Goal: Task Accomplishment & Management: Complete application form

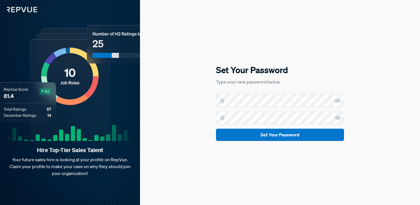
click at [338, 100] on icon at bounding box center [338, 101] width 6 height 6
click at [337, 117] on icon at bounding box center [338, 118] width 6 height 6
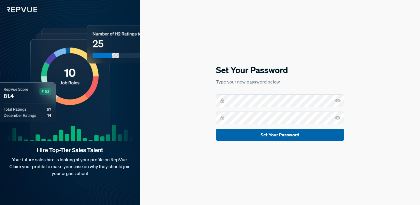
click at [277, 136] on button "Set Your Password" at bounding box center [280, 135] width 128 height 12
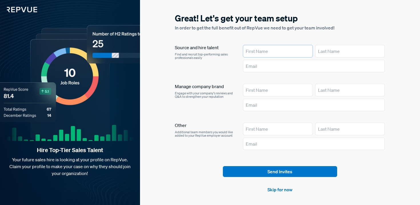
click at [264, 53] on input "text" at bounding box center [278, 51] width 70 height 13
type input "Gemma"
click at [336, 51] on input "text" at bounding box center [350, 51] width 70 height 13
type input "[PERSON_NAME]"
click at [266, 65] on input "text" at bounding box center [314, 66] width 142 height 13
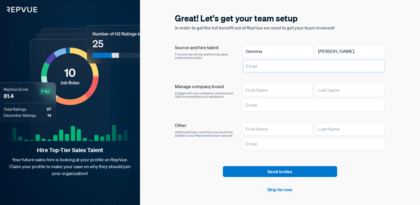
click at [258, 66] on input "text" at bounding box center [314, 66] width 142 height 13
paste input "[EMAIL_ADDRESS][PERSON_NAME][DOMAIN_NAME]"
type input "[EMAIL_ADDRESS][PERSON_NAME][DOMAIN_NAME]"
click at [262, 98] on article at bounding box center [314, 97] width 142 height 27
click at [263, 105] on input "text" at bounding box center [314, 105] width 142 height 13
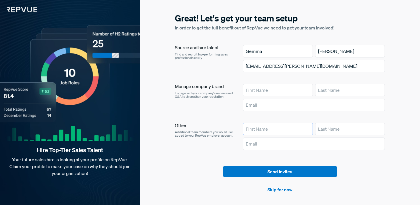
click at [252, 129] on input "text" at bounding box center [278, 129] width 70 height 13
type input "[PERSON_NAME]"
click at [328, 129] on input "text" at bounding box center [350, 129] width 70 height 13
type input "Cin"
click at [255, 142] on input "text" at bounding box center [314, 143] width 142 height 13
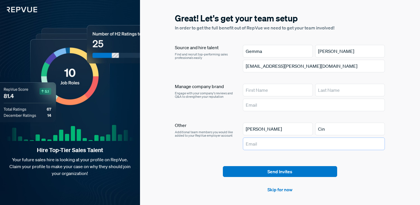
paste input "[PERSON_NAME][EMAIL_ADDRESS][PERSON_NAME][DOMAIN_NAME]"
drag, startPoint x: 290, startPoint y: 144, endPoint x: 266, endPoint y: 144, distance: 24.3
click at [266, 144] on input "[PERSON_NAME][EMAIL_ADDRESS][PERSON_NAME][DOMAIN_NAME]" at bounding box center [314, 143] width 142 height 13
type input "[PERSON_NAME][EMAIL_ADDRESS][PERSON_NAME][DOMAIN_NAME]"
click at [333, 128] on input "Cin" at bounding box center [350, 129] width 70 height 13
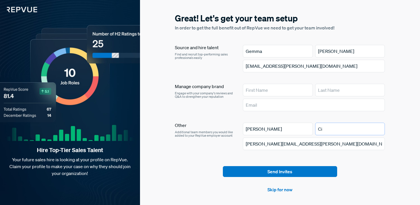
type input "C"
paste input "[PERSON_NAME]"
click at [319, 129] on input "[PERSON_NAME]" at bounding box center [350, 129] width 70 height 13
type input "[PERSON_NAME]"
click at [348, 140] on input "[PERSON_NAME][EMAIL_ADDRESS][PERSON_NAME][DOMAIN_NAME]" at bounding box center [314, 143] width 142 height 13
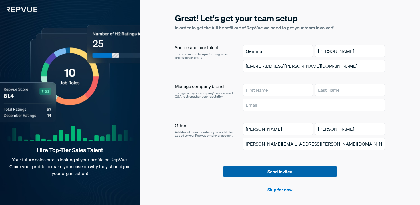
click at [277, 170] on button "Send Invites" at bounding box center [280, 171] width 114 height 11
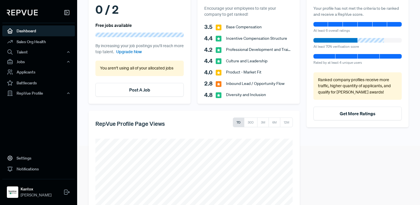
scroll to position [62, 0]
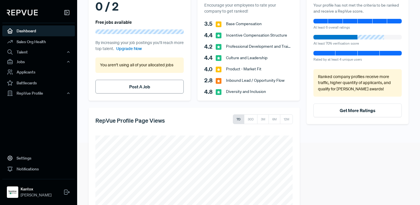
click at [134, 88] on link "Post A Job" at bounding box center [139, 87] width 21 height 6
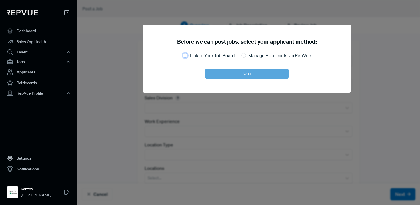
click at [184, 55] on input "Link to Your Job Board" at bounding box center [185, 55] width 5 height 5
radio input "true"
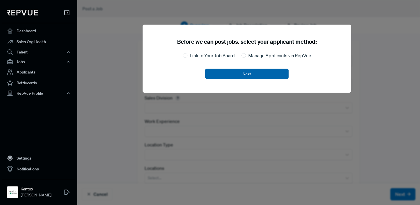
click at [224, 69] on button "Next" at bounding box center [246, 74] width 83 height 10
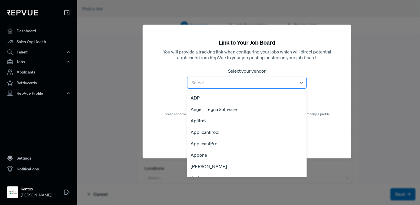
click at [228, 82] on div at bounding box center [241, 83] width 103 height 8
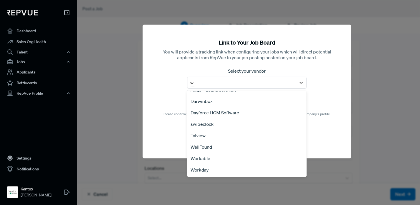
scroll to position [8, 0]
type input "wo"
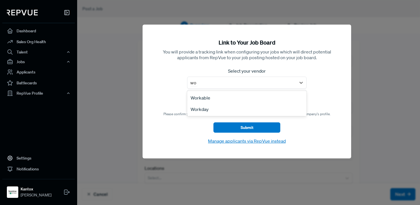
scroll to position [0, 0]
click at [220, 96] on div "Workable" at bounding box center [246, 97] width 119 height 11
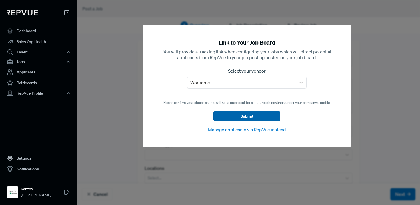
click at [248, 116] on button "Submit" at bounding box center [246, 116] width 67 height 10
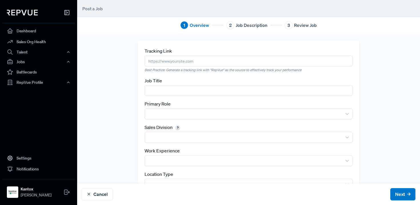
click at [174, 92] on input "text" at bounding box center [248, 90] width 208 height 11
click at [180, 92] on input "Account Excecutive" at bounding box center [248, 90] width 208 height 11
click at [172, 91] on input "Account Excutive" at bounding box center [248, 90] width 208 height 11
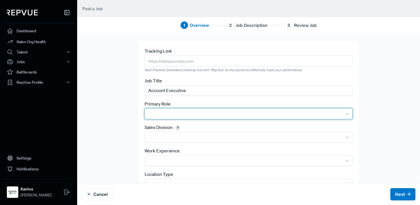
type input "Account Executive"
click at [187, 111] on div at bounding box center [243, 114] width 191 height 8
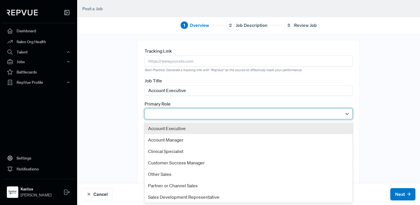
click at [189, 129] on div "Account Executive" at bounding box center [248, 128] width 208 height 11
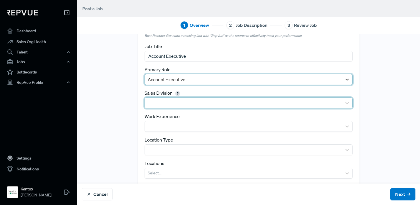
scroll to position [48, 0]
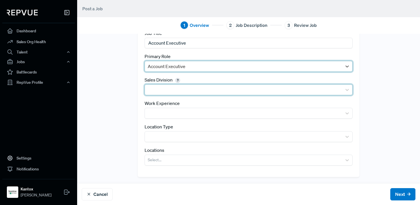
click at [219, 89] on div at bounding box center [243, 90] width 191 height 8
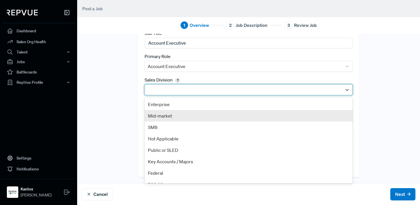
click at [201, 113] on div "Mid-market" at bounding box center [248, 115] width 208 height 11
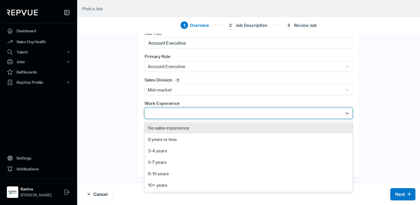
click at [197, 110] on div at bounding box center [243, 113] width 191 height 8
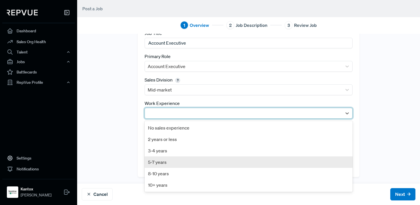
click at [166, 166] on div "5-7 years" at bounding box center [248, 161] width 208 height 11
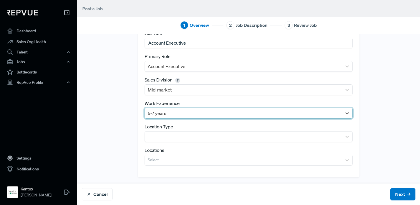
click at [208, 113] on div at bounding box center [243, 113] width 191 height 8
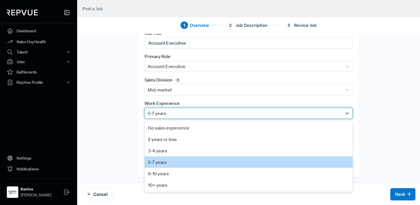
click at [124, 141] on div "Tracking Link Best Practice: Generate a tracking link with "RepVue" as the sour…" at bounding box center [248, 84] width 343 height 183
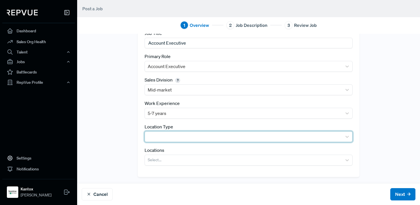
click at [184, 138] on div at bounding box center [243, 136] width 191 height 8
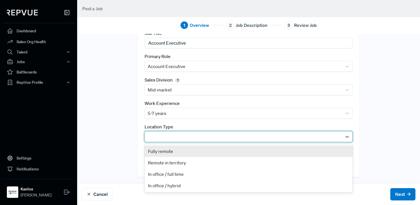
click at [169, 150] on div "Fully remote" at bounding box center [248, 150] width 208 height 11
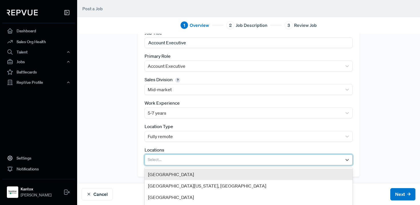
click at [189, 160] on div at bounding box center [243, 160] width 191 height 8
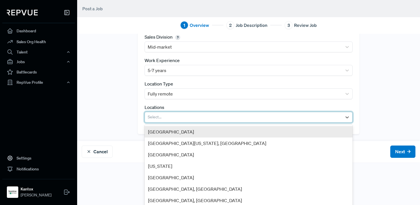
scroll to position [96, 0]
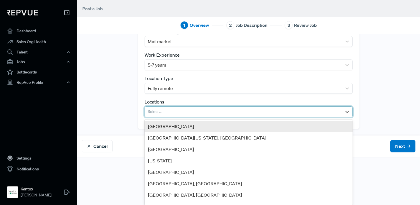
click at [174, 127] on div "[GEOGRAPHIC_DATA]" at bounding box center [248, 126] width 208 height 11
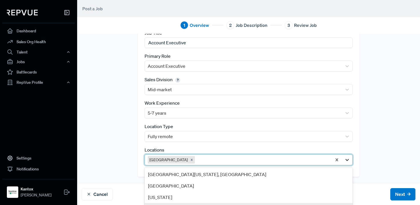
click at [348, 160] on div "option [GEOGRAPHIC_DATA], selected. [GEOGRAPHIC_DATA] Area, 4 of 49. 49 results…" at bounding box center [248, 159] width 208 height 11
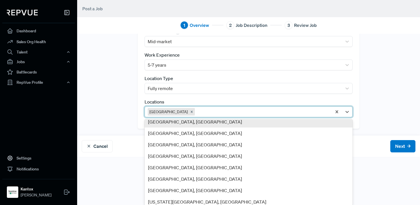
scroll to position [37, 0]
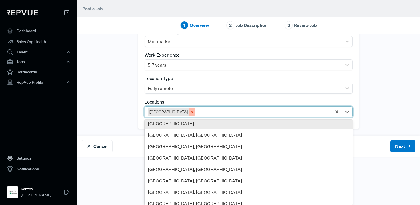
click at [190, 112] on icon "Remove United States" at bounding box center [192, 112] width 4 height 4
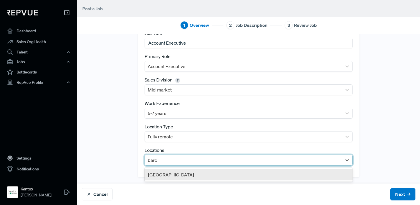
scroll to position [48, 0]
type input "b"
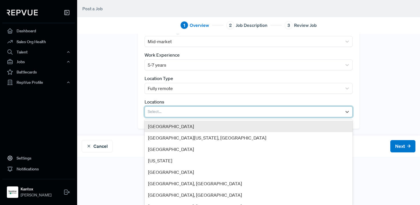
click at [157, 126] on div "[GEOGRAPHIC_DATA]" at bounding box center [248, 126] width 208 height 11
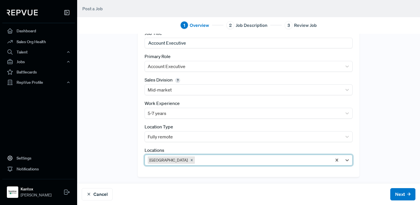
scroll to position [48, 0]
click at [195, 45] on input "Account Executive" at bounding box center [248, 43] width 208 height 11
paste input "Account Executive - US Market ([GEOGRAPHIC_DATA])"
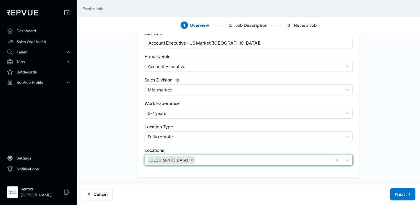
drag, startPoint x: 243, startPoint y: 42, endPoint x: 212, endPoint y: 42, distance: 31.7
click at [212, 42] on input "Account Executive - US Market ([GEOGRAPHIC_DATA])" at bounding box center [248, 43] width 208 height 11
type input "Account Executive - US Market"
click at [400, 195] on button "Next" at bounding box center [402, 194] width 25 height 12
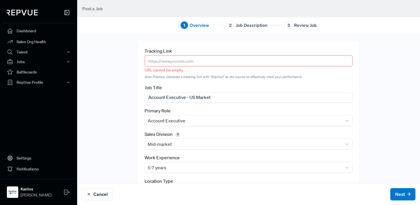
click at [236, 60] on input "text" at bounding box center [248, 60] width 208 height 11
paste input "[URL][DOMAIN_NAME]"
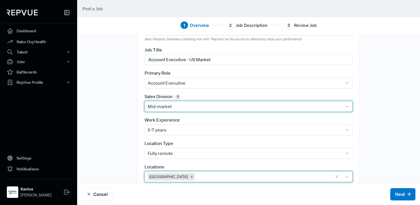
scroll to position [48, 0]
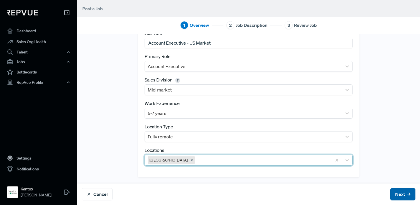
type input "[URL][DOMAIN_NAME]"
click at [403, 197] on button "Next" at bounding box center [402, 194] width 25 height 12
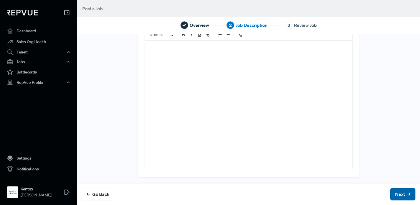
scroll to position [0, 0]
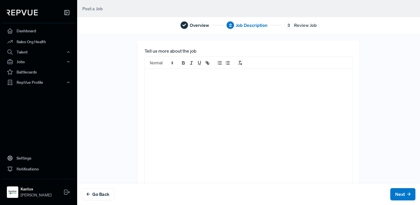
click at [253, 117] on div at bounding box center [248, 133] width 207 height 129
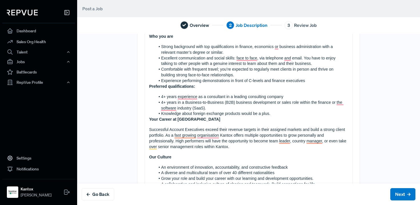
click at [148, 119] on div "At [GEOGRAPHIC_DATA], we are looking for an Account Executive to join our amazi…" at bounding box center [248, 65] width 207 height 661
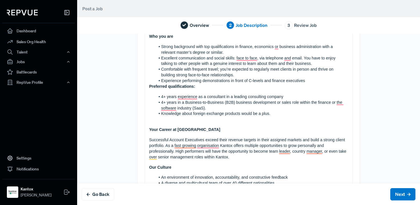
click at [149, 87] on strong "Preferred qualifications:" at bounding box center [172, 86] width 46 height 5
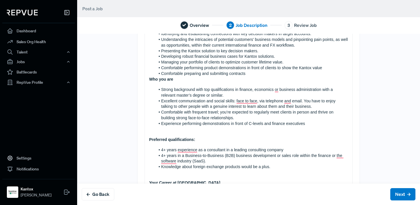
click at [149, 79] on strong "Who you are" at bounding box center [161, 79] width 24 height 5
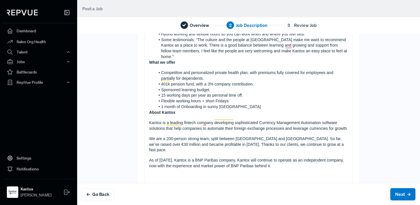
click at [150, 60] on strong "What we offer" at bounding box center [162, 62] width 26 height 5
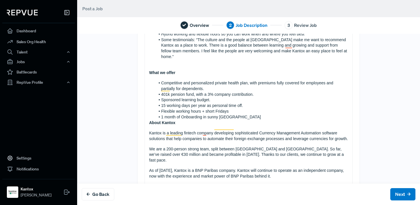
click at [149, 120] on strong "About Kantox" at bounding box center [162, 122] width 26 height 5
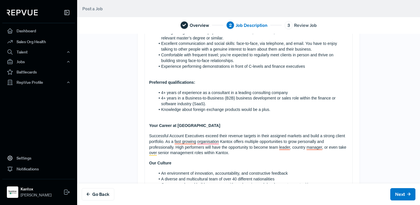
click at [228, 130] on div "At [GEOGRAPHIC_DATA], we are looking for an Account Executive to join our amazi…" at bounding box center [248, 66] width 207 height 712
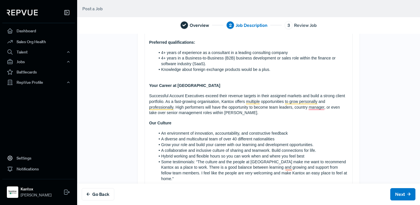
click at [315, 129] on div "At [GEOGRAPHIC_DATA], we are looking for an Account Executive to join our amazi…" at bounding box center [248, 26] width 207 height 712
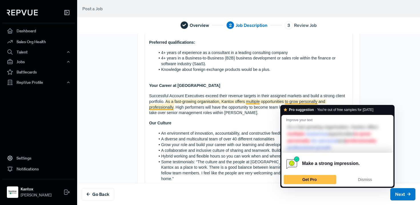
click at [258, 112] on p "Successful Account Executives exceed their revenue targets in their assigned ma…" at bounding box center [248, 104] width 199 height 23
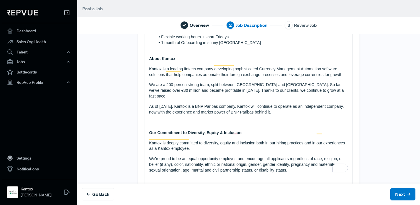
click at [222, 104] on p "As of [DATE], Kantox is a BNP Paribas company. Kantox will continue to operate …" at bounding box center [248, 109] width 199 height 11
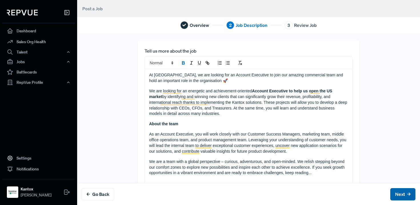
click at [404, 192] on button "Next" at bounding box center [402, 194] width 25 height 12
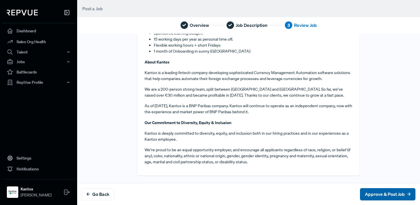
click at [383, 197] on button "Approve & Post Job" at bounding box center [387, 194] width 55 height 12
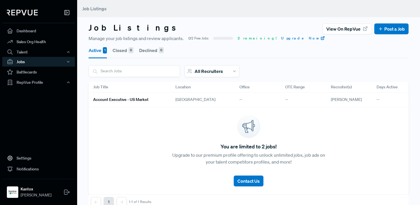
click at [228, 72] on div "All Recruiters" at bounding box center [211, 71] width 55 height 12
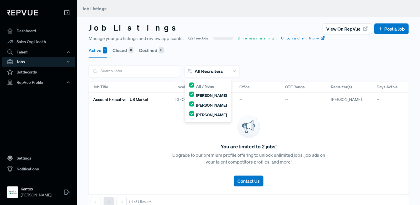
click at [254, 69] on div "All Recruiters All / None [PERSON_NAME] [PERSON_NAME] [PERSON_NAME]" at bounding box center [249, 73] width 320 height 17
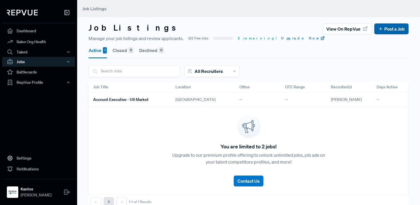
click at [387, 29] on link "Post a Job" at bounding box center [391, 28] width 27 height 7
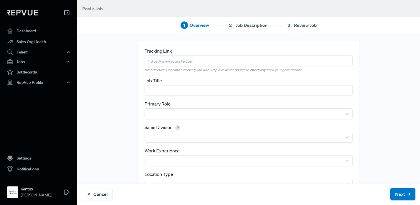
click at [179, 61] on input "text" at bounding box center [248, 60] width 208 height 11
paste input "[URL][DOMAIN_NAME]"
type input "[URL][DOMAIN_NAME]"
click at [170, 91] on input "text" at bounding box center [248, 90] width 208 height 11
paste input "Account Executive - Mexican Market (Financial Background)"
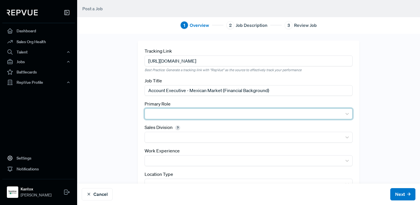
type input "Account Executive - Mexican Market (Financial Background)"
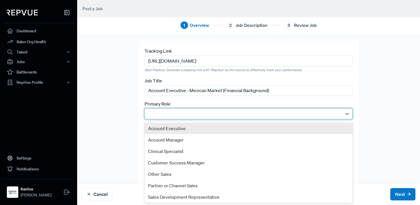
click at [231, 111] on div at bounding box center [243, 114] width 191 height 8
click at [212, 130] on div "Account Executive" at bounding box center [248, 128] width 208 height 11
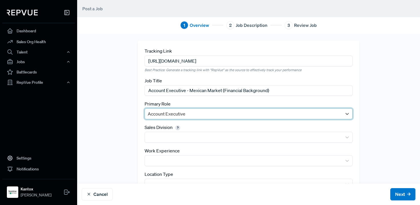
scroll to position [48, 0]
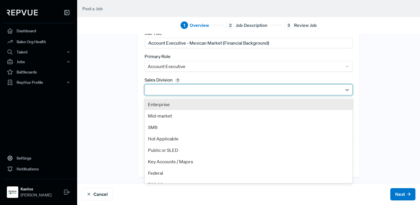
click at [193, 86] on div at bounding box center [243, 90] width 191 height 8
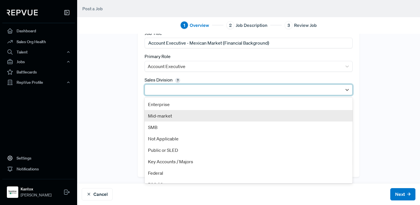
click at [179, 115] on div "Mid-market" at bounding box center [248, 115] width 208 height 11
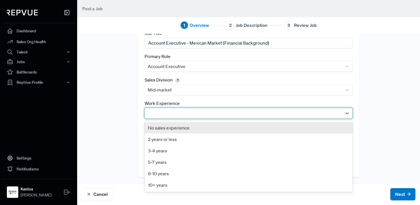
click at [182, 114] on div at bounding box center [243, 113] width 191 height 8
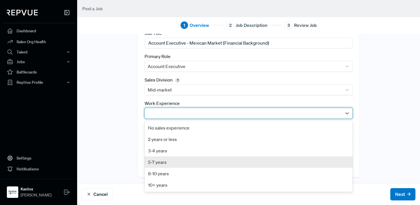
click at [168, 162] on div "5-7 years" at bounding box center [248, 161] width 208 height 11
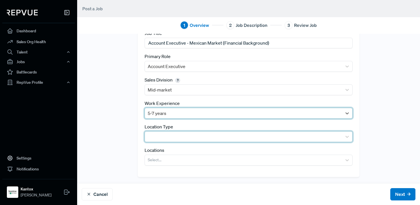
click at [195, 137] on div at bounding box center [243, 136] width 191 height 8
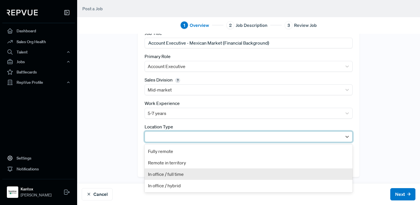
click at [172, 176] on div "In office / full time" at bounding box center [248, 173] width 208 height 11
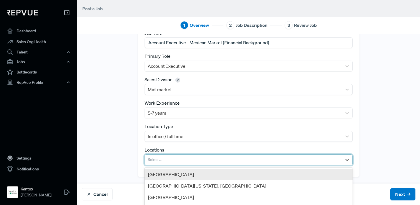
click at [200, 158] on div at bounding box center [243, 160] width 191 height 8
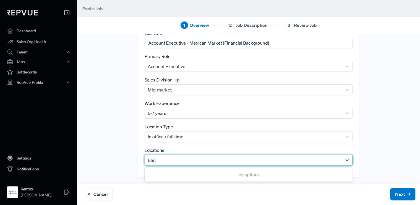
type input "Barce"
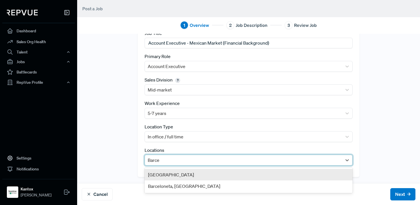
click at [192, 175] on div "[GEOGRAPHIC_DATA]" at bounding box center [248, 174] width 208 height 11
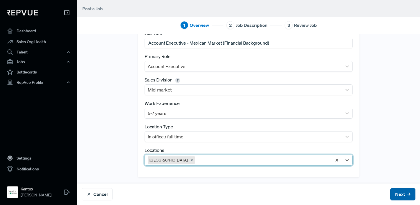
click at [401, 196] on button "Next" at bounding box center [402, 194] width 25 height 12
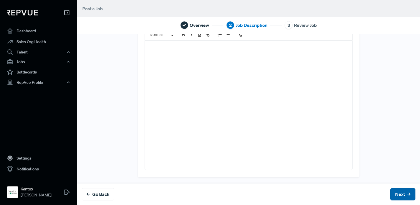
scroll to position [0, 0]
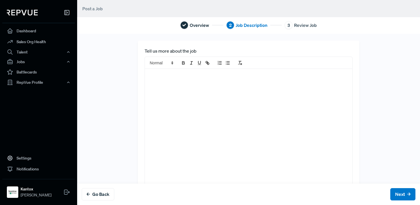
click at [200, 105] on div at bounding box center [248, 133] width 207 height 129
click at [169, 95] on div "To enrich screen reader interactions, please activate Accessibility in Grammarl…" at bounding box center [248, 133] width 207 height 129
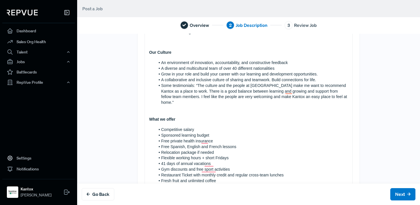
scroll to position [522, 0]
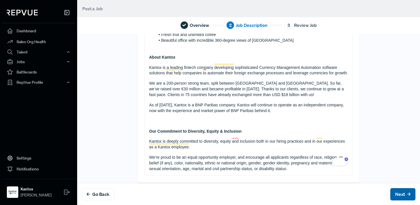
click at [405, 197] on button "Next" at bounding box center [402, 194] width 25 height 12
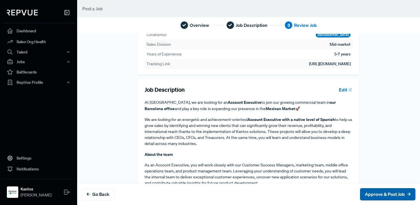
click at [389, 193] on button "Approve & Post Job" at bounding box center [387, 194] width 55 height 12
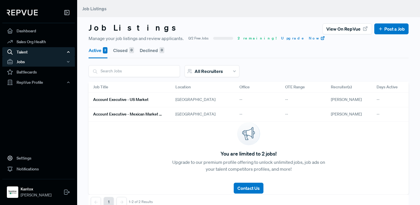
click at [50, 53] on div "Talent" at bounding box center [38, 52] width 73 height 10
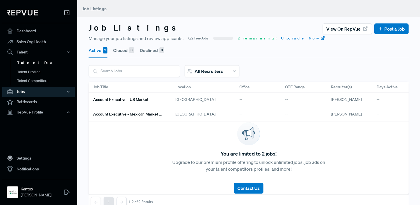
click at [40, 60] on link "Talent Data" at bounding box center [46, 62] width 73 height 9
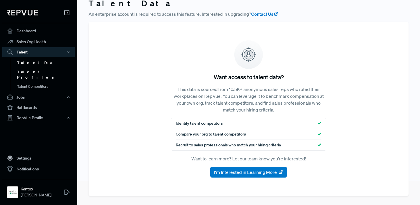
click at [41, 72] on link "Talent Profiles" at bounding box center [46, 74] width 73 height 15
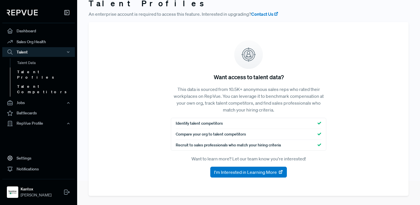
click at [45, 82] on link "Talent Competitors" at bounding box center [46, 89] width 73 height 15
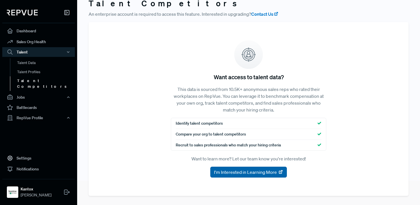
click at [252, 172] on span "I'm Interested in Learning More" at bounding box center [245, 171] width 63 height 7
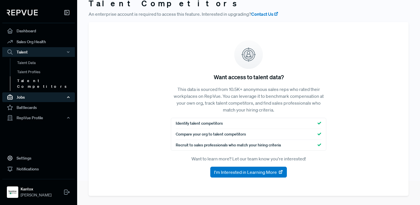
click at [39, 92] on div "Jobs" at bounding box center [38, 97] width 73 height 10
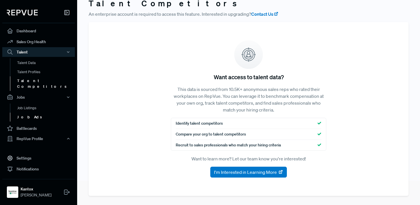
click at [35, 113] on link "Job Ads" at bounding box center [46, 116] width 73 height 9
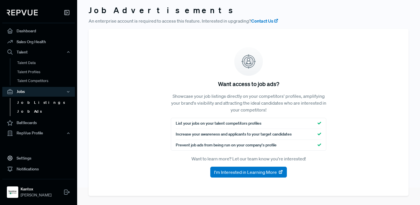
click at [35, 103] on link "Job Listings" at bounding box center [46, 102] width 73 height 9
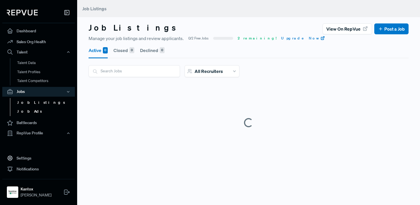
click at [32, 109] on link "Job Ads" at bounding box center [46, 111] width 73 height 9
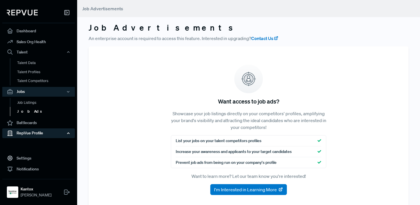
click at [62, 130] on div "RepVue Profile" at bounding box center [38, 133] width 73 height 10
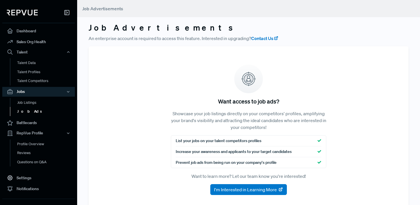
click at [22, 13] on img at bounding box center [22, 13] width 31 height 6
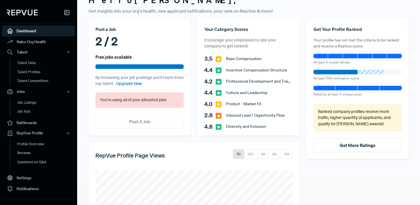
scroll to position [28, 0]
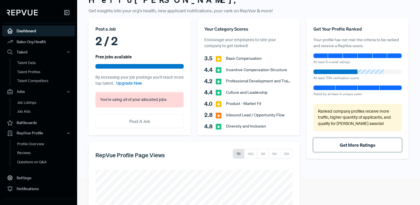
click at [351, 144] on button "Get More Ratings" at bounding box center [357, 145] width 88 height 14
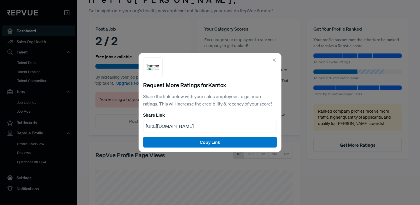
click at [235, 127] on div "https://www.repvue.com/companies/kantox" at bounding box center [210, 126] width 134 height 12
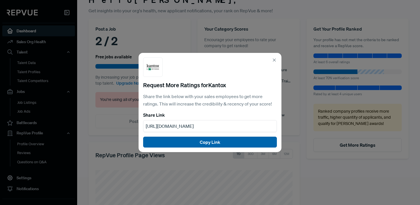
click at [218, 144] on button "Copy Link" at bounding box center [210, 141] width 134 height 11
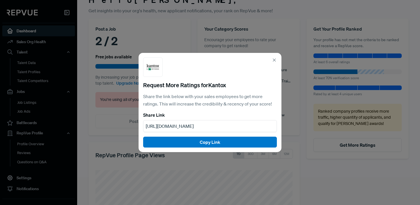
click at [275, 59] on use at bounding box center [274, 60] width 3 height 3
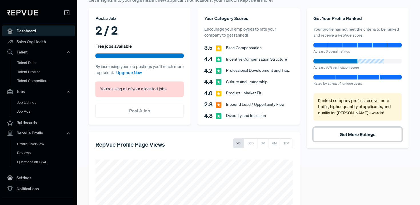
scroll to position [37, 0]
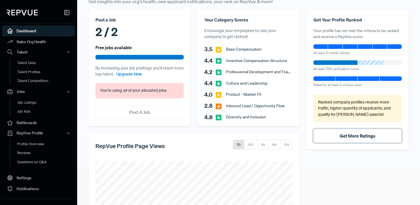
click at [355, 139] on button "Get More Ratings" at bounding box center [357, 136] width 88 height 14
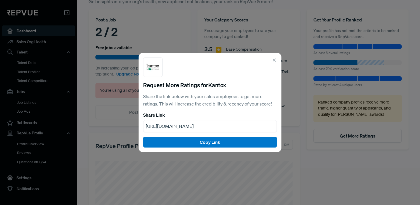
click at [273, 62] on icon at bounding box center [274, 59] width 5 height 5
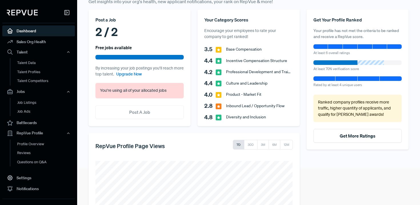
click at [367, 63] on div at bounding box center [370, 62] width 27 height 5
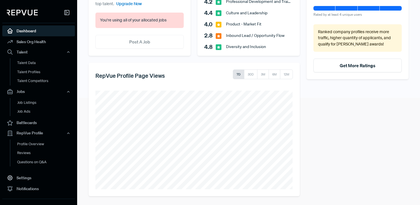
scroll to position [0, 0]
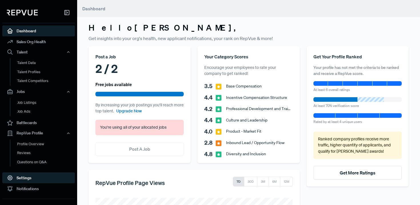
click at [23, 180] on link "Settings" at bounding box center [38, 177] width 73 height 11
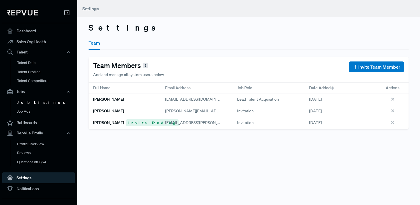
click at [51, 104] on link "Job Listings" at bounding box center [46, 102] width 73 height 9
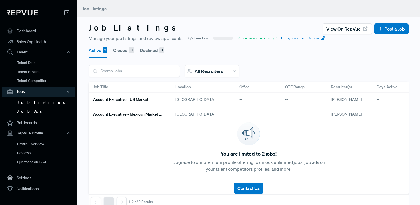
click at [37, 113] on link "Job Ads" at bounding box center [46, 111] width 73 height 9
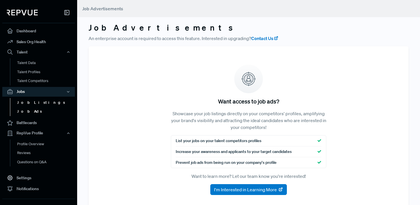
click at [36, 106] on link "Job Listings" at bounding box center [46, 102] width 73 height 9
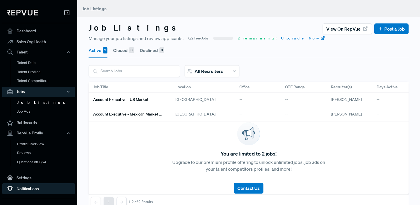
click at [29, 189] on link "Notifications" at bounding box center [38, 188] width 73 height 11
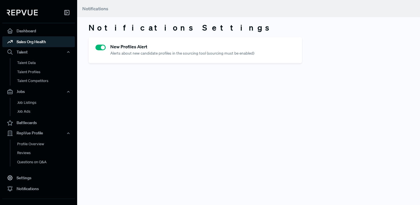
click at [38, 45] on link "Sales Org Health" at bounding box center [38, 41] width 73 height 11
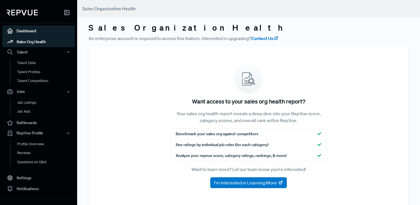
click at [39, 31] on link "Dashboard" at bounding box center [38, 30] width 73 height 11
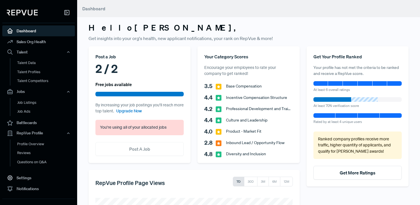
click at [65, 13] on icon at bounding box center [66, 12] width 7 height 7
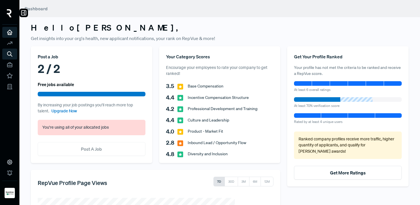
click at [9, 7] on div at bounding box center [9, 15] width 15 height 20
click at [10, 192] on img at bounding box center [9, 192] width 9 height 9
